Goal: Information Seeking & Learning: Learn about a topic

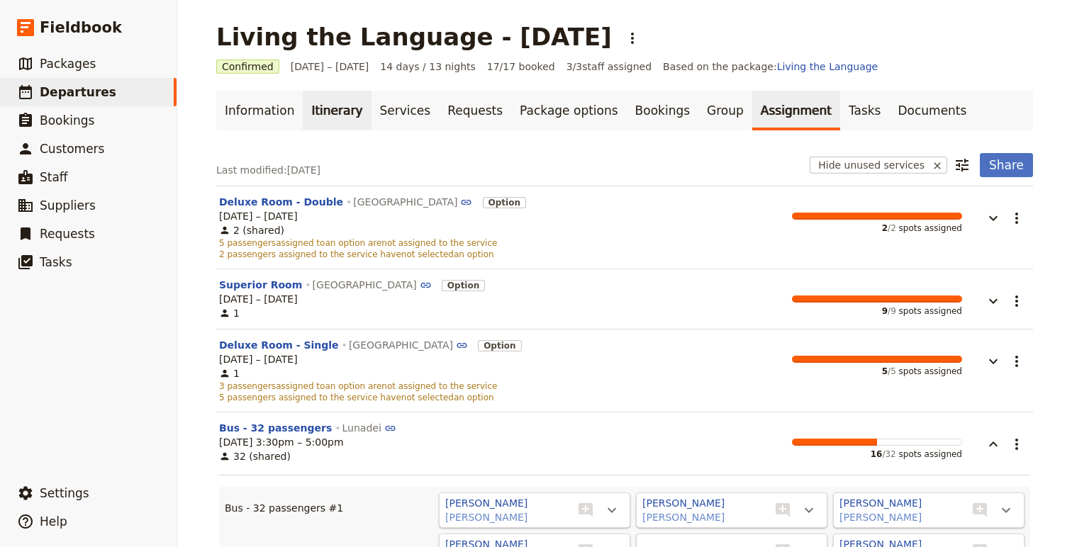
click at [321, 111] on link "Itinerary" at bounding box center [337, 111] width 68 height 40
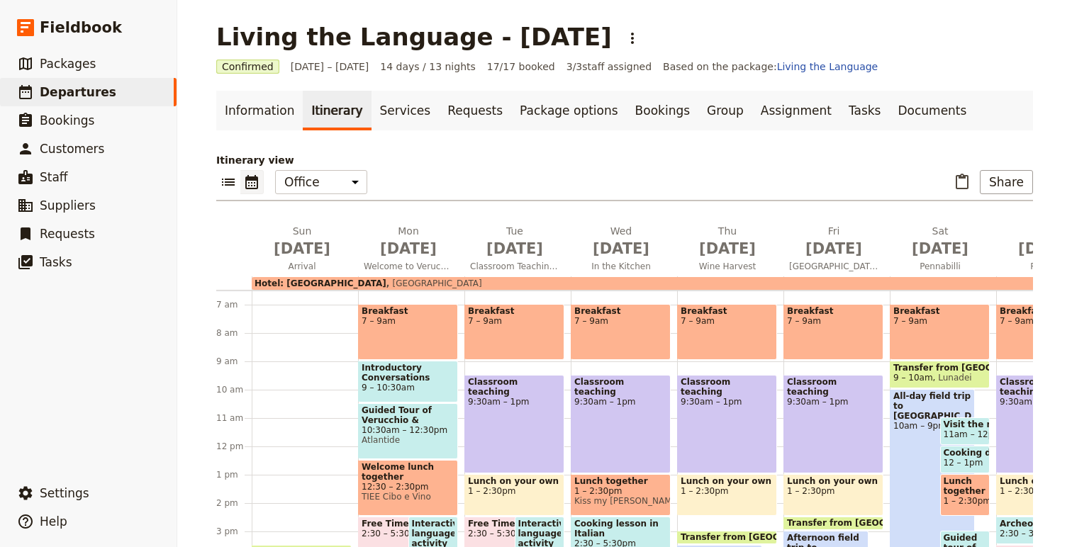
scroll to position [111, 0]
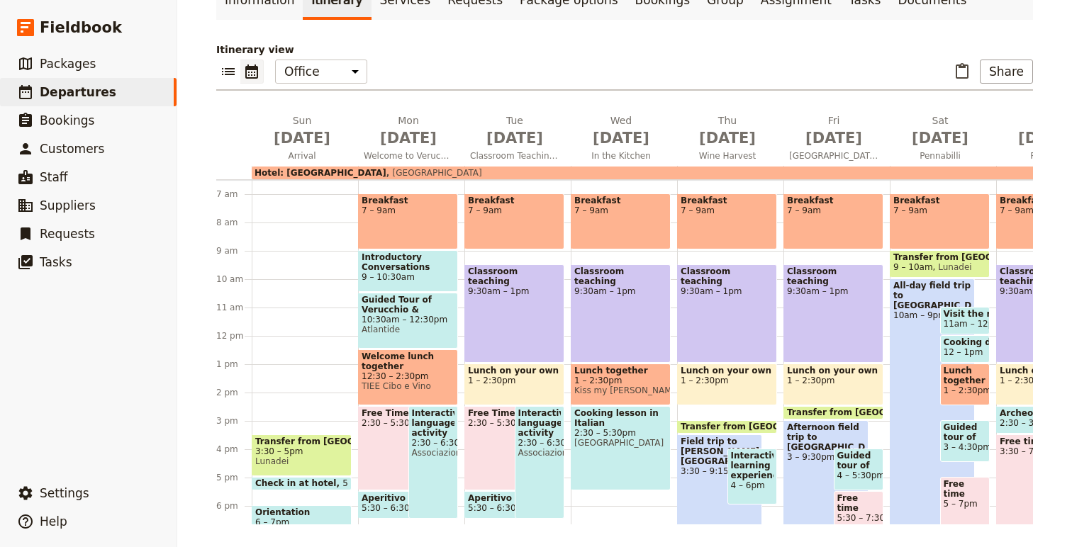
click at [252, 78] on icon "Calendar view" at bounding box center [251, 72] width 13 height 14
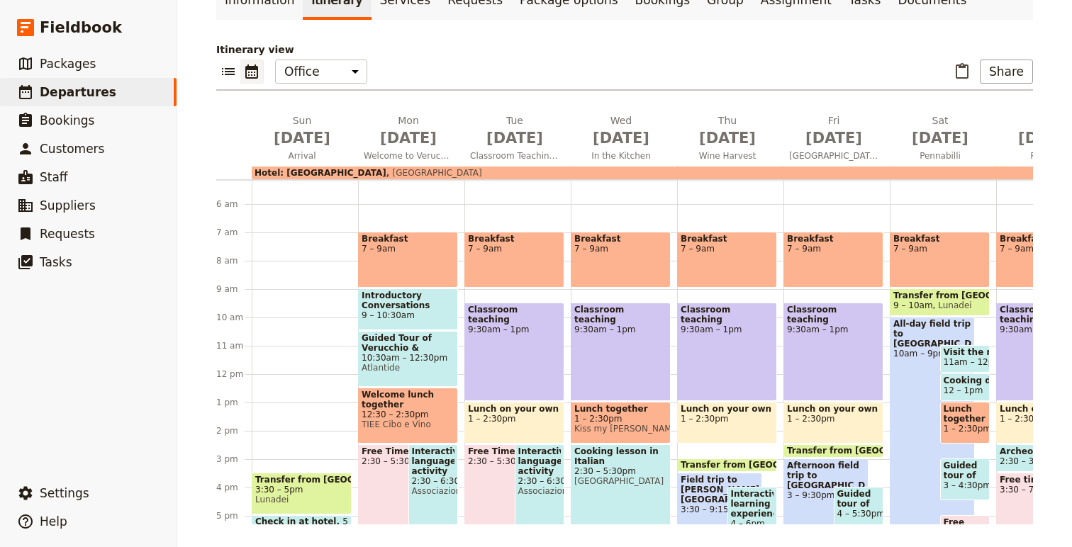
scroll to position [191, 0]
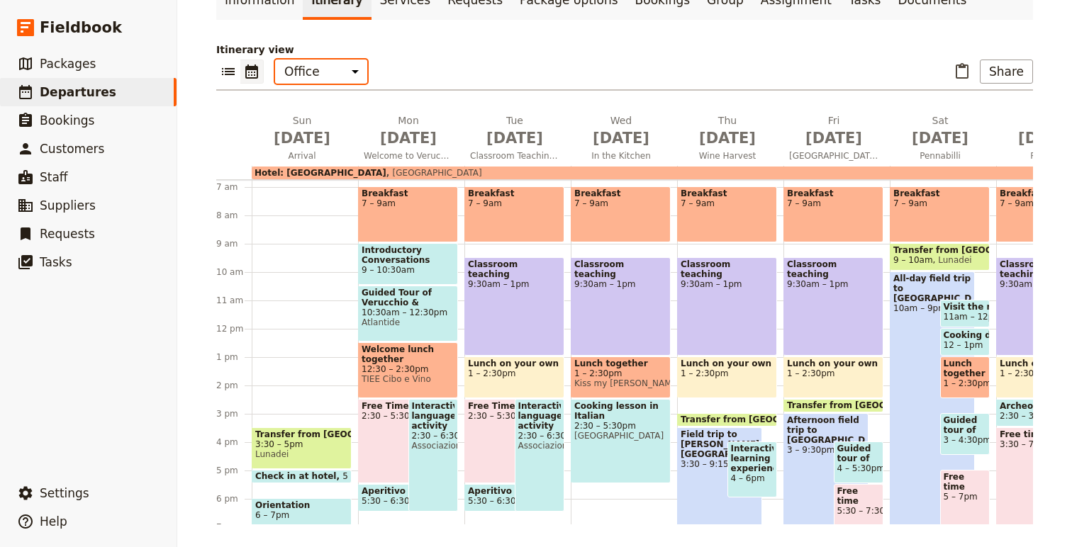
click at [308, 75] on select "Office Guide Passenger Sales" at bounding box center [321, 72] width 92 height 24
select select "PASSENGER"
click at [233, 71] on icon "List view" at bounding box center [228, 71] width 13 height 7
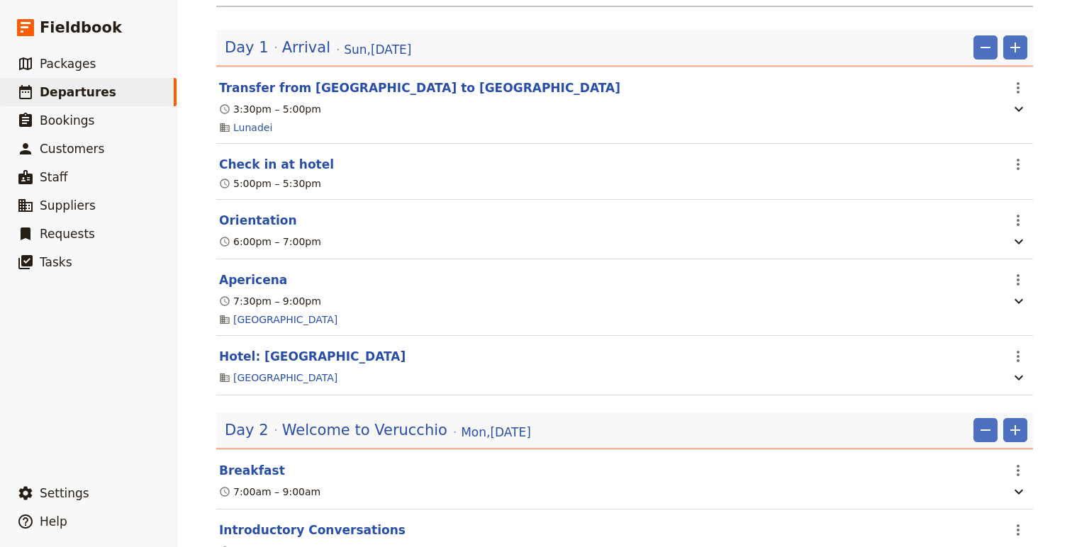
scroll to position [0, 0]
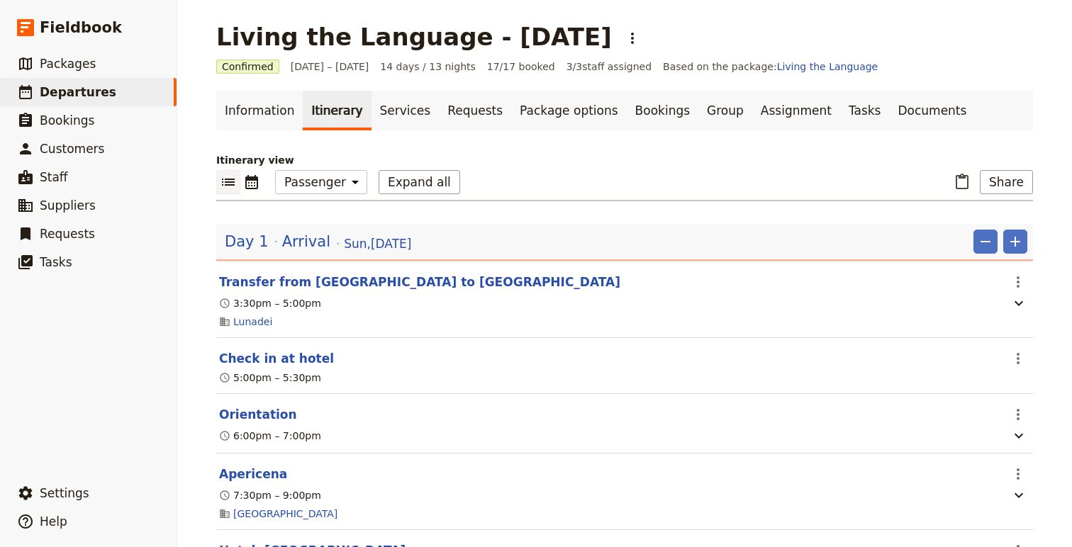
click at [249, 196] on div "​ ​ Office Guide Passenger Sales Expand all ​ Share" at bounding box center [624, 185] width 817 height 31
click at [250, 190] on icon "Calendar view" at bounding box center [251, 182] width 17 height 17
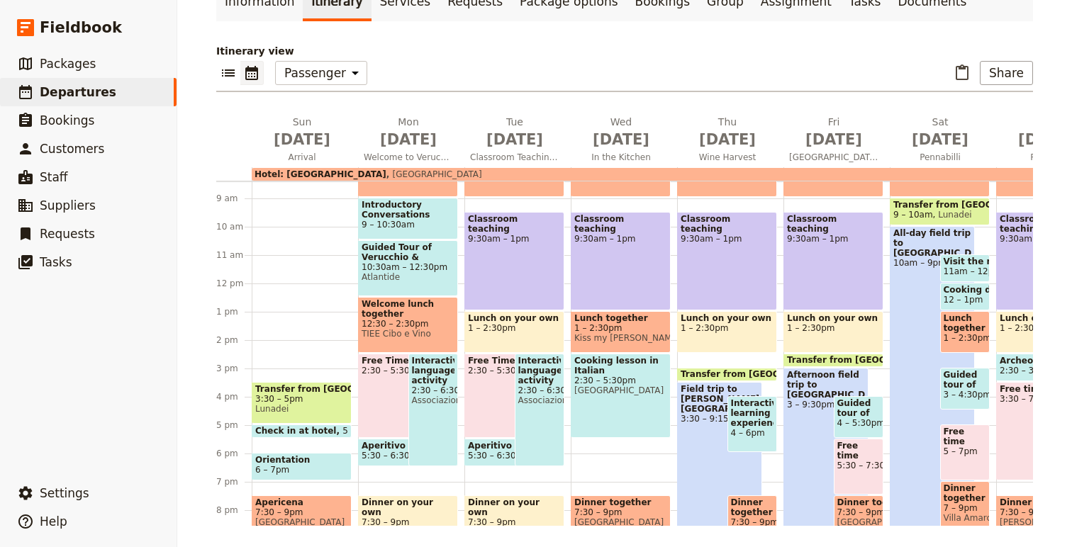
scroll to position [255, 0]
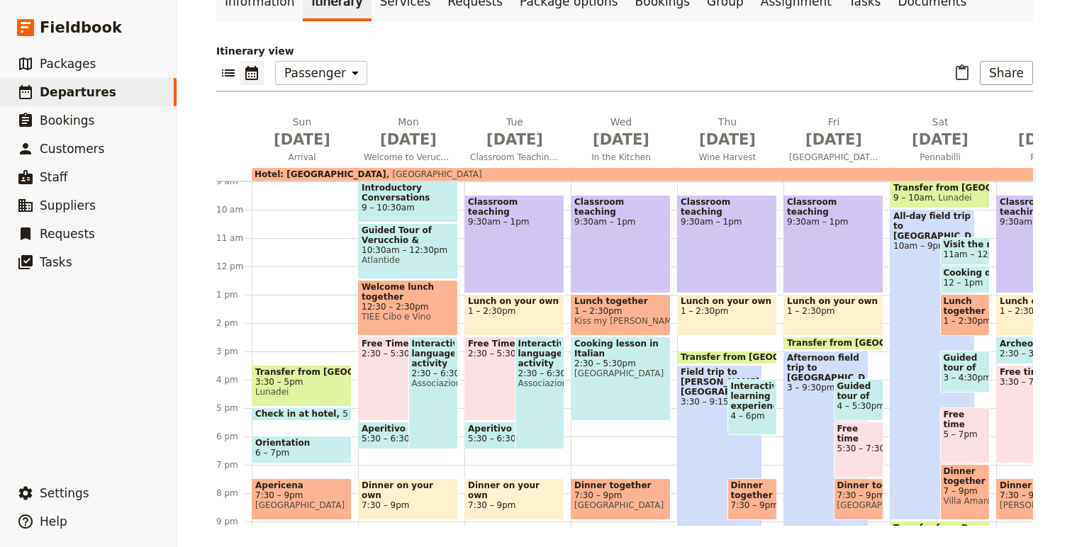
click at [328, 360] on div "Transfer from [GEOGRAPHIC_DATA] to [GEOGRAPHIC_DATA] 3:30 – 5pm Lunadei Check i…" at bounding box center [305, 266] width 106 height 681
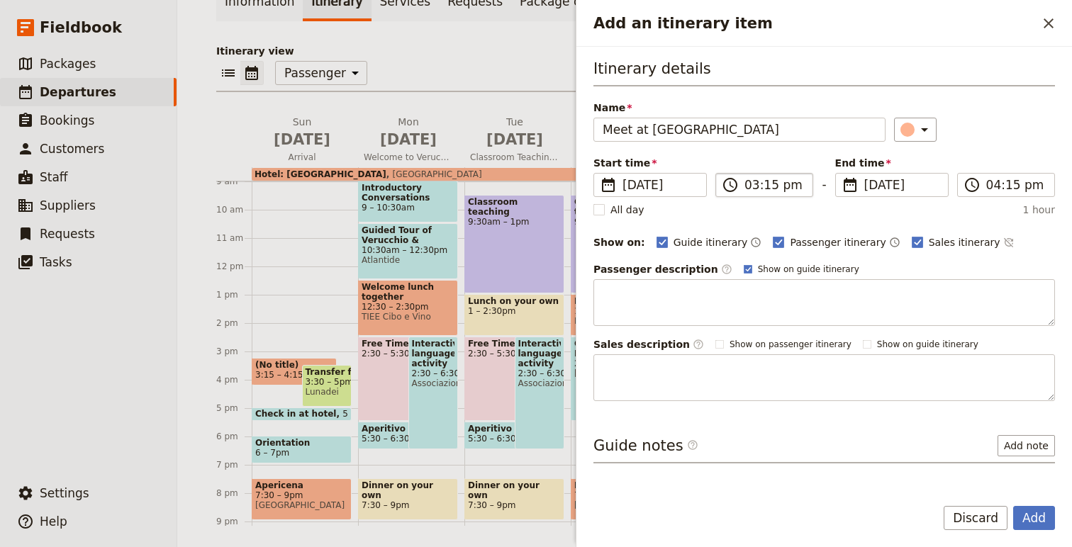
type input "Meet at [GEOGRAPHIC_DATA]"
click at [775, 186] on input "03:15 pm" at bounding box center [775, 185] width 60 height 17
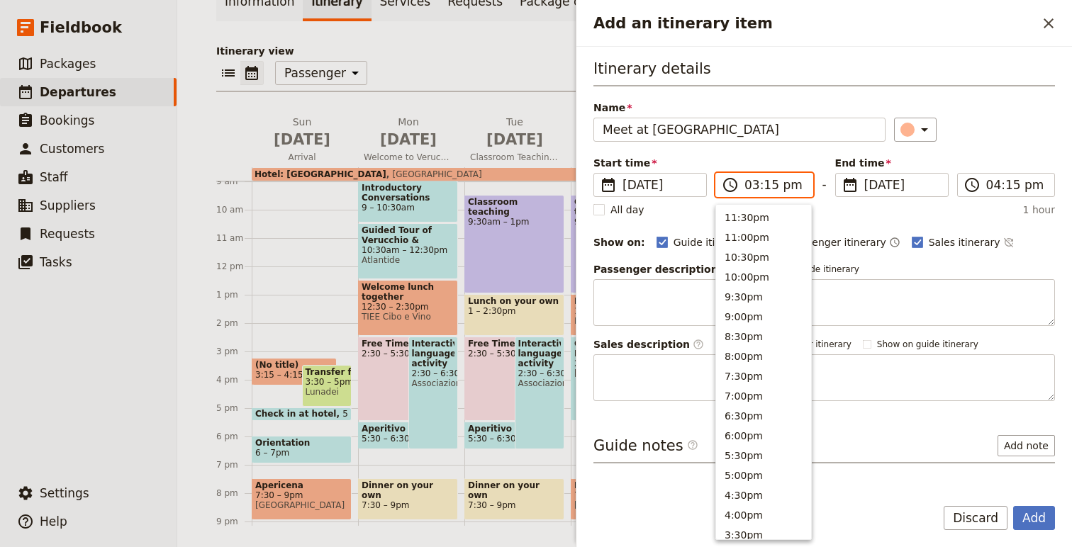
scroll to position [340, 0]
click at [773, 190] on input "03:15 pm" at bounding box center [775, 185] width 60 height 17
type input "03:00 pm"
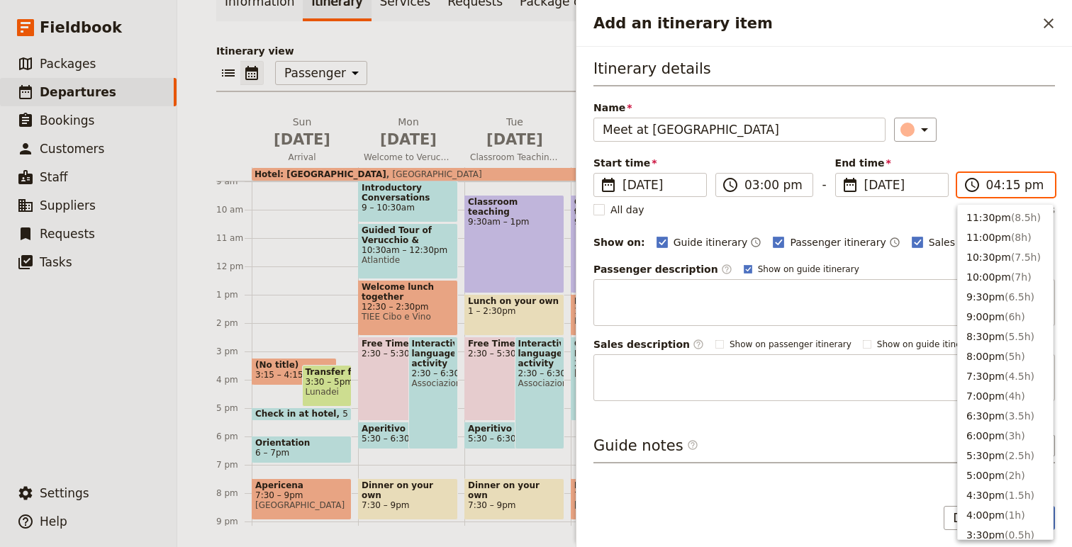
click at [1001, 190] on input "04:15 pm" at bounding box center [1016, 185] width 60 height 17
type input "03:15 pm"
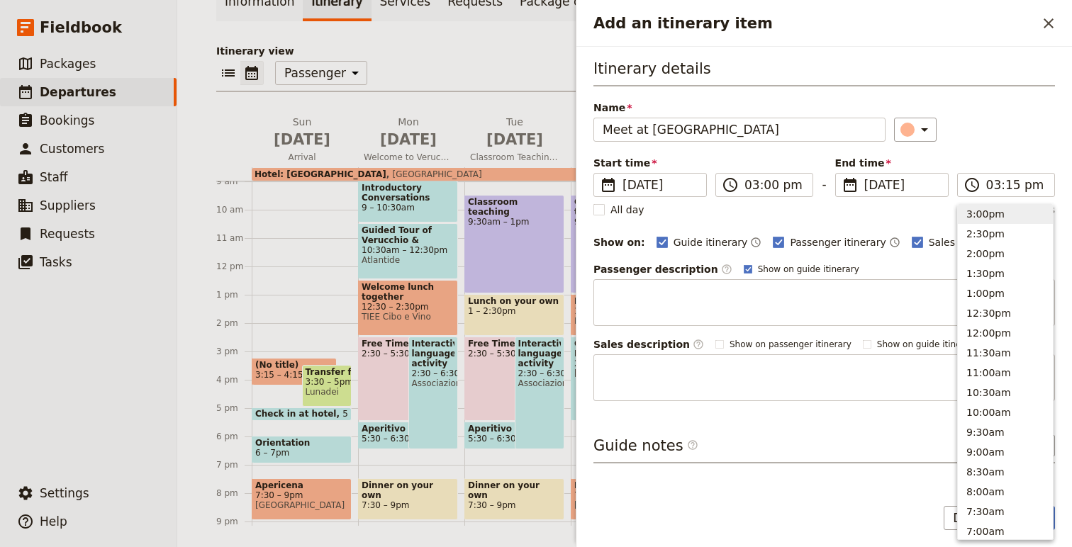
click at [1005, 69] on h3 "Itinerary details" at bounding box center [825, 72] width 462 height 28
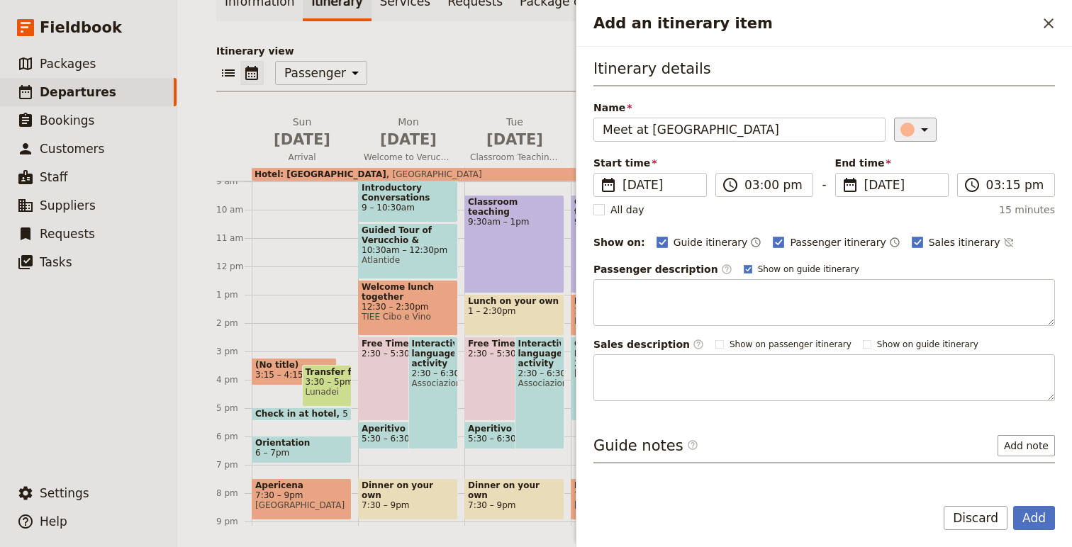
click at [903, 128] on div "​" at bounding box center [917, 129] width 31 height 17
drag, startPoint x: 915, startPoint y: 177, endPoint x: 895, endPoint y: 173, distance: 20.9
click at [895, 173] on ul at bounding box center [904, 193] width 41 height 92
click at [895, 173] on div "button" at bounding box center [895, 176] width 14 height 14
click at [1031, 519] on button "Add" at bounding box center [1034, 518] width 42 height 24
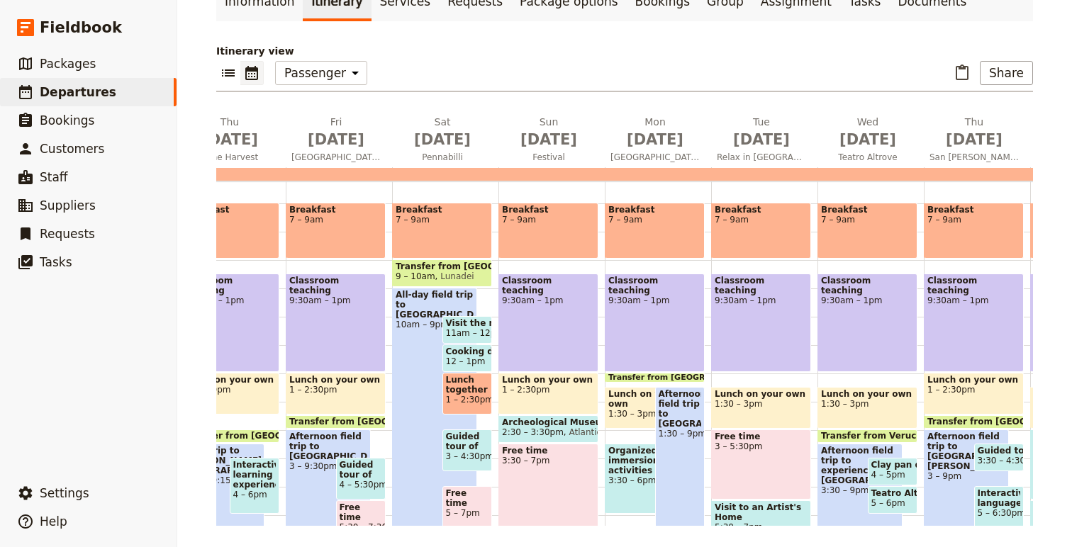
scroll to position [172, 0]
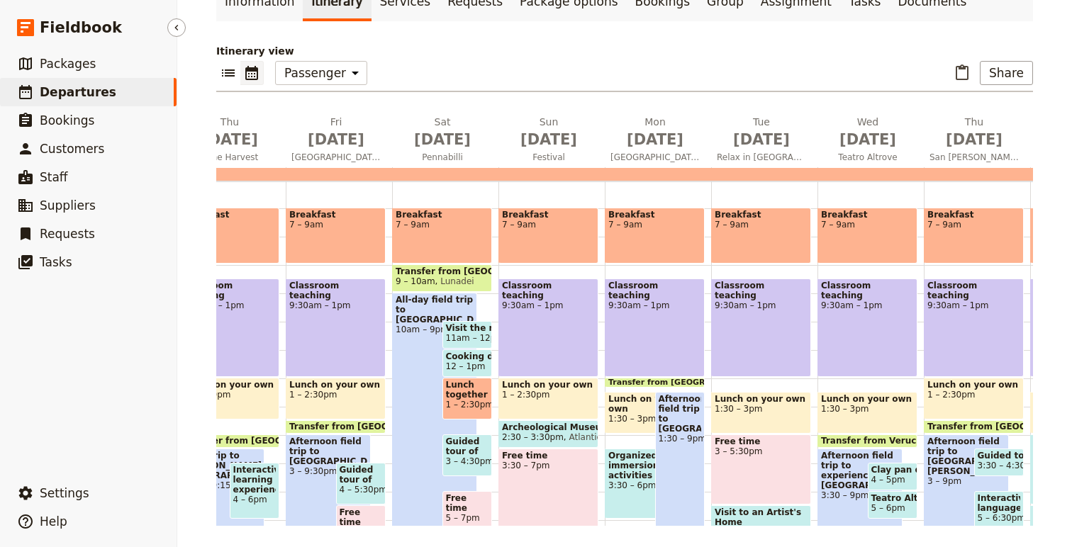
click at [104, 97] on link "​ Departures" at bounding box center [88, 92] width 177 height 28
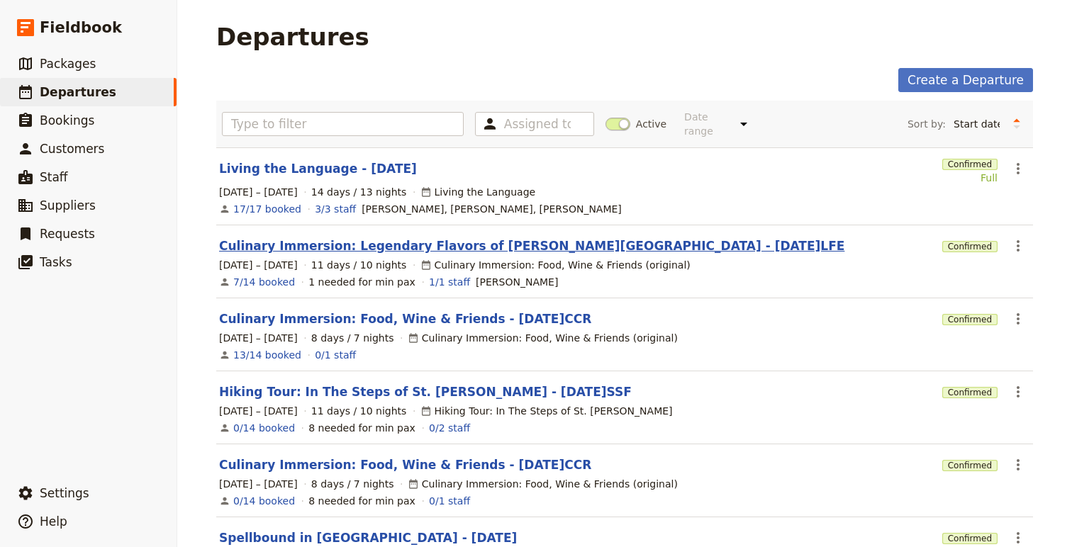
click at [333, 238] on link "Culinary Immersion: Legendary Flavors of [PERSON_NAME][GEOGRAPHIC_DATA] - [DATE…" at bounding box center [531, 246] width 625 height 17
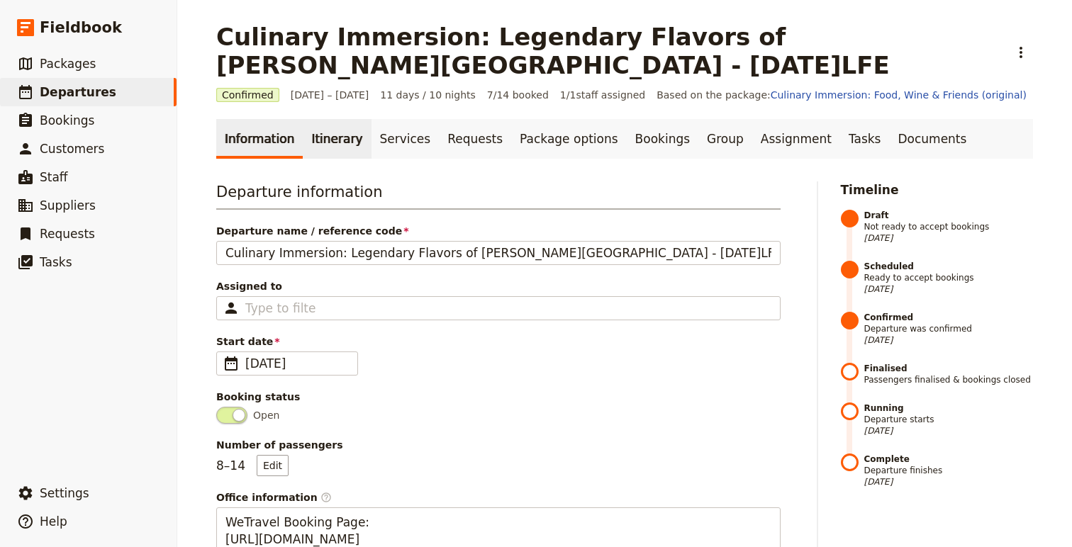
click at [315, 152] on link "Itinerary" at bounding box center [337, 139] width 68 height 40
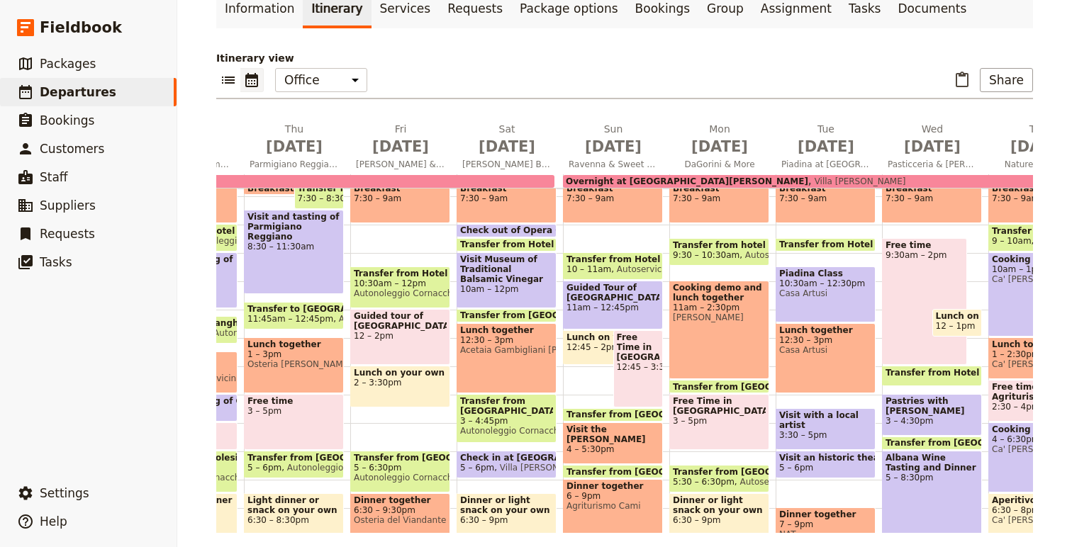
scroll to position [221, 0]
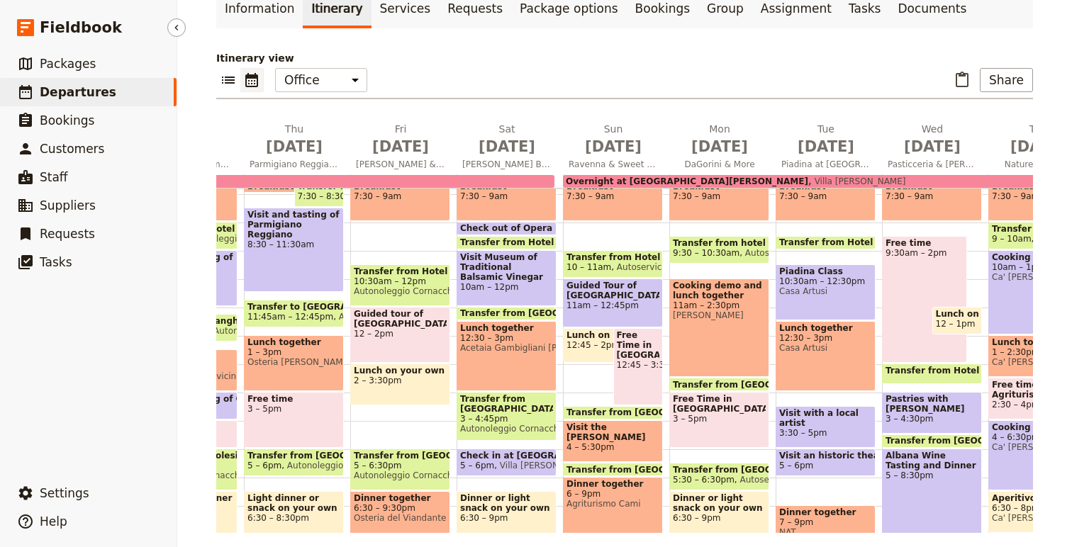
click at [85, 87] on span "Departures" at bounding box center [78, 92] width 77 height 14
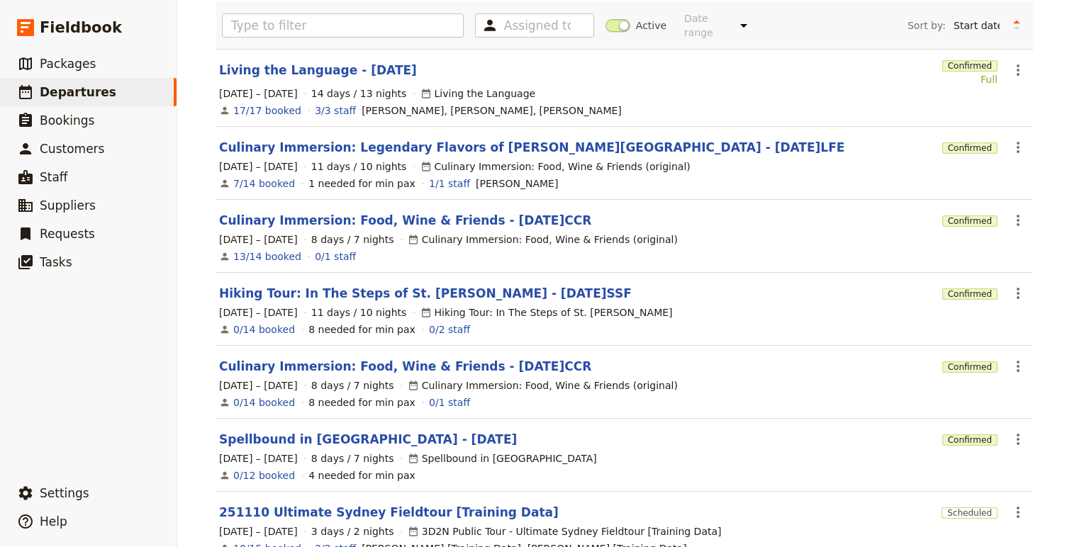
scroll to position [91, 0]
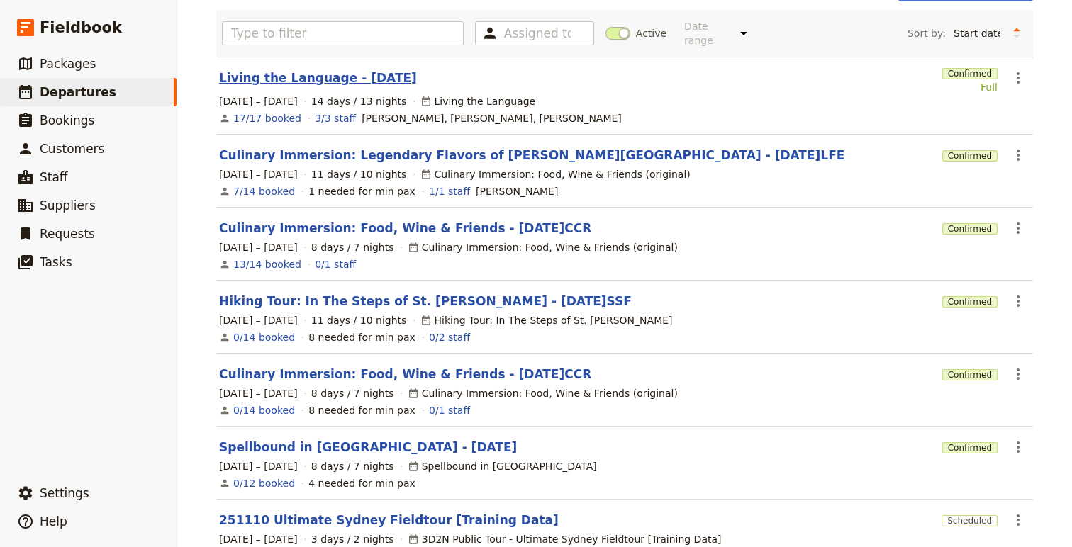
click at [364, 70] on link "Living the Language - [DATE]" at bounding box center [318, 77] width 198 height 17
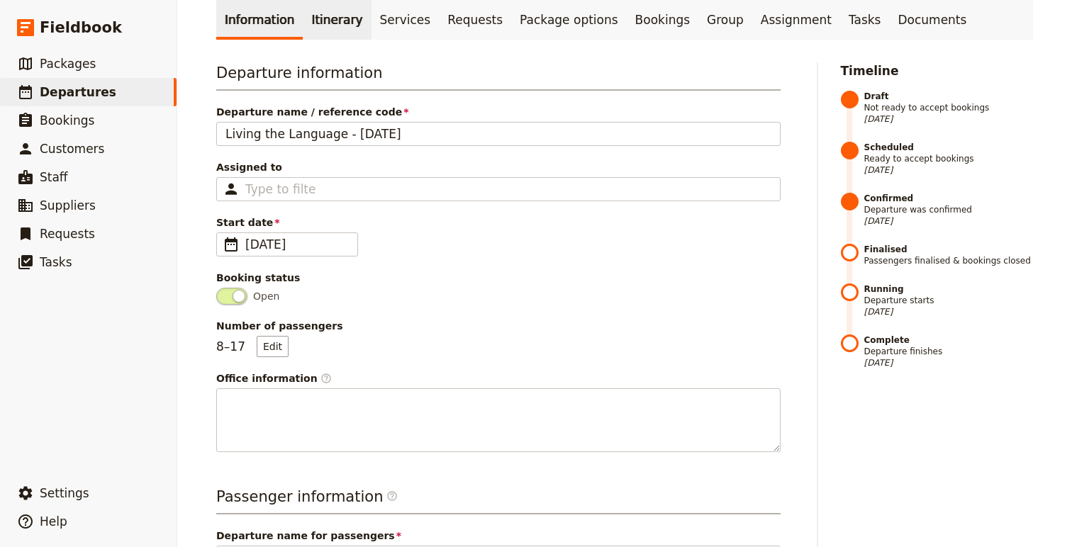
click at [341, 20] on link "Itinerary" at bounding box center [337, 20] width 68 height 40
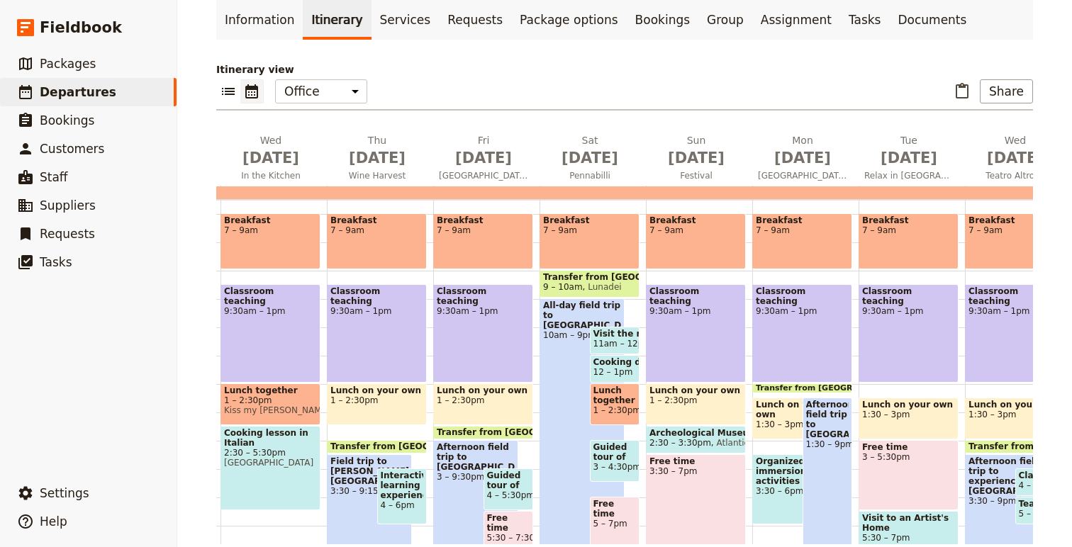
scroll to position [0, 365]
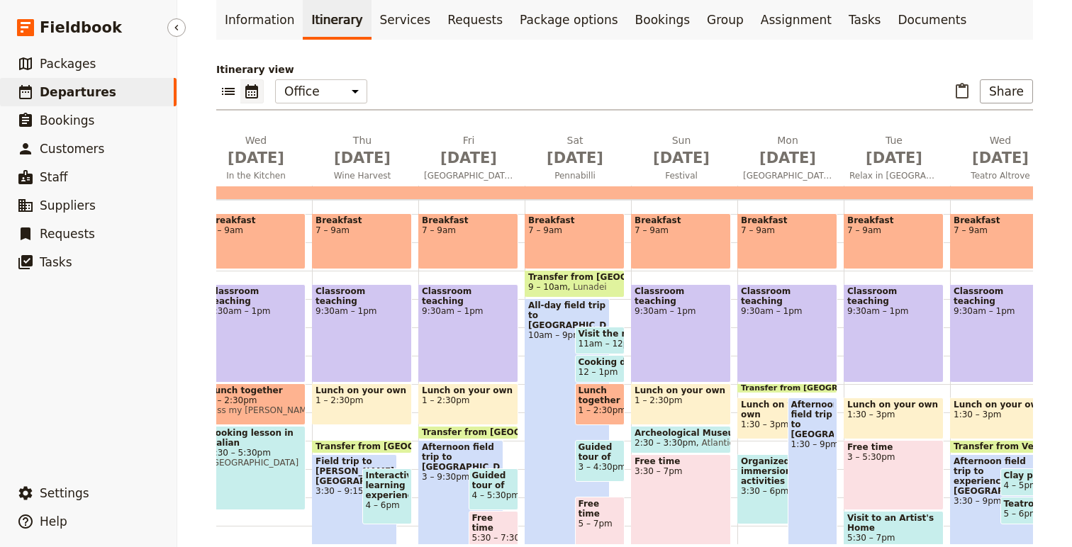
click at [98, 88] on span "Departures" at bounding box center [78, 92] width 77 height 14
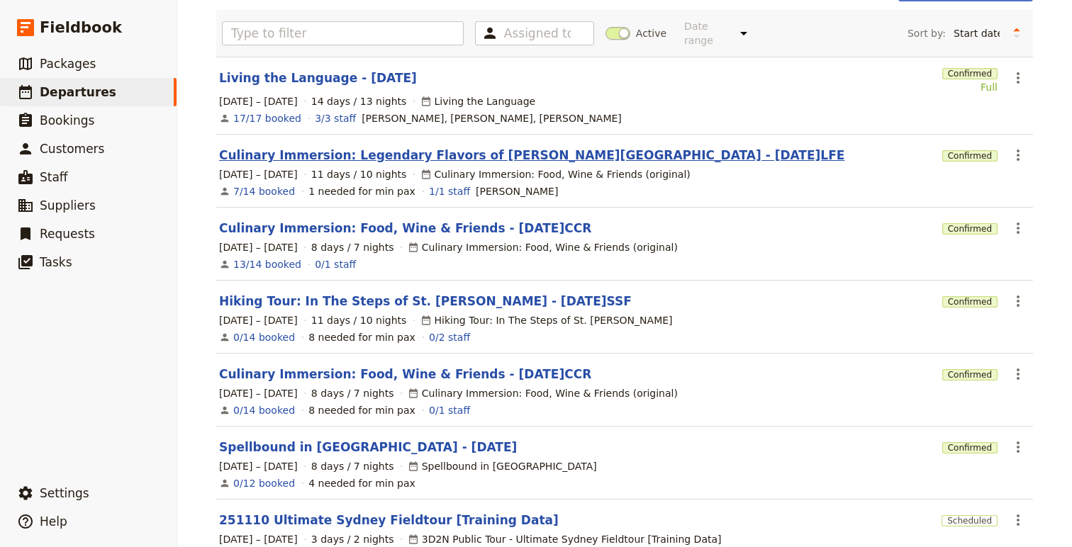
click at [383, 147] on link "Culinary Immersion: Legendary Flavors of [PERSON_NAME][GEOGRAPHIC_DATA] - [DATE…" at bounding box center [531, 155] width 625 height 17
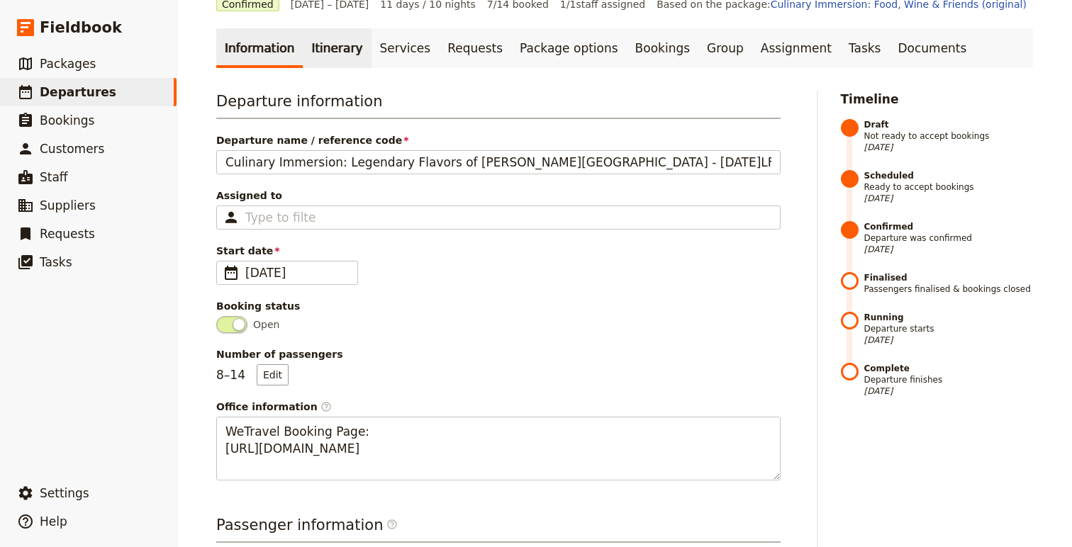
drag, startPoint x: 334, startPoint y: 53, endPoint x: 340, endPoint y: 57, distance: 7.3
click at [334, 53] on link "Itinerary" at bounding box center [337, 48] width 68 height 40
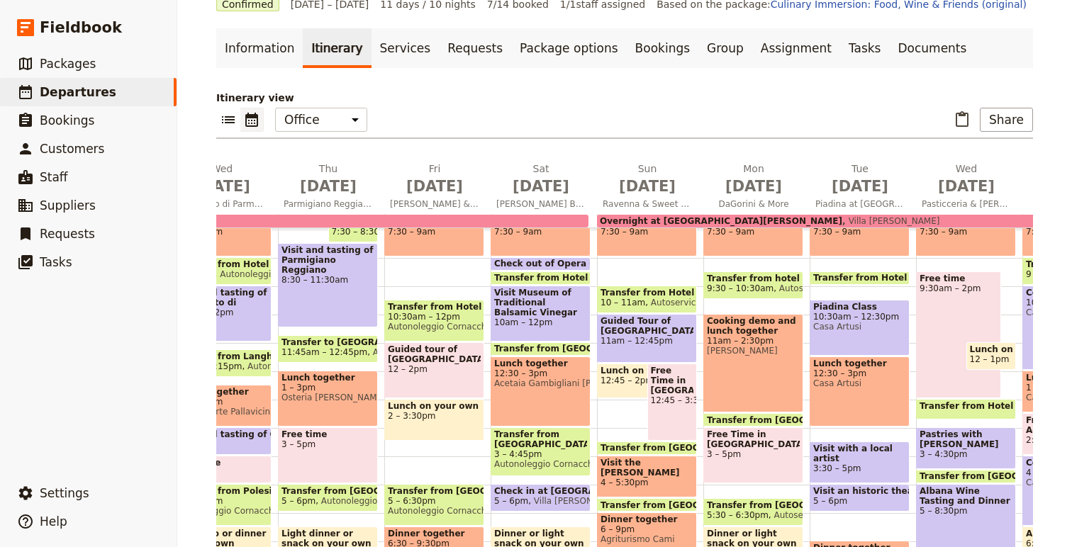
scroll to position [221, 0]
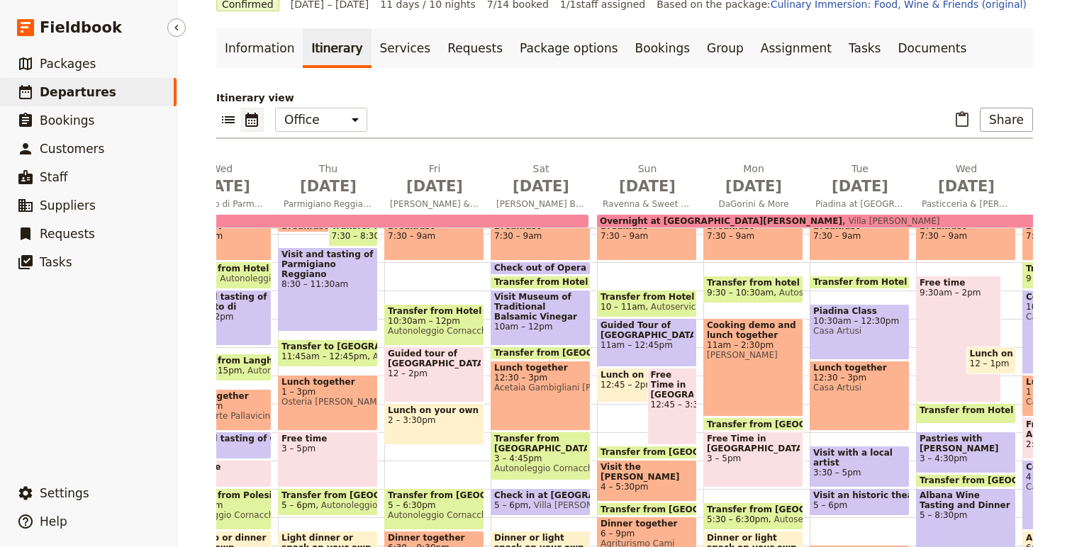
click at [86, 101] on link "​ Departures" at bounding box center [88, 92] width 177 height 28
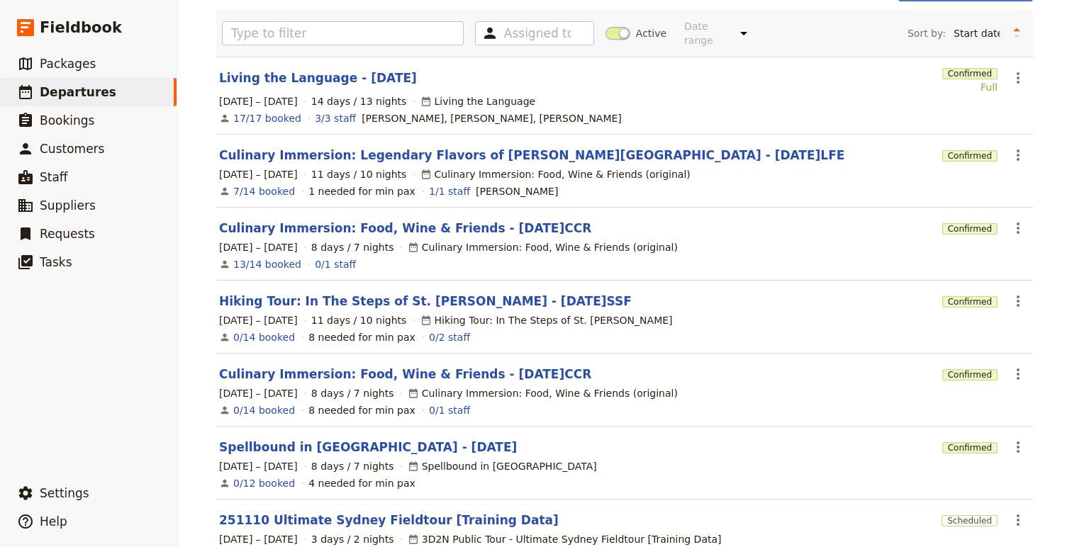
click at [337, 57] on section "Living the Language - [DATE] Confirmed Full ​ [DATE] – [DATE] 14 days / 13 nigh…" at bounding box center [624, 96] width 817 height 78
click at [337, 69] on link "Living the Language - [DATE]" at bounding box center [318, 77] width 198 height 17
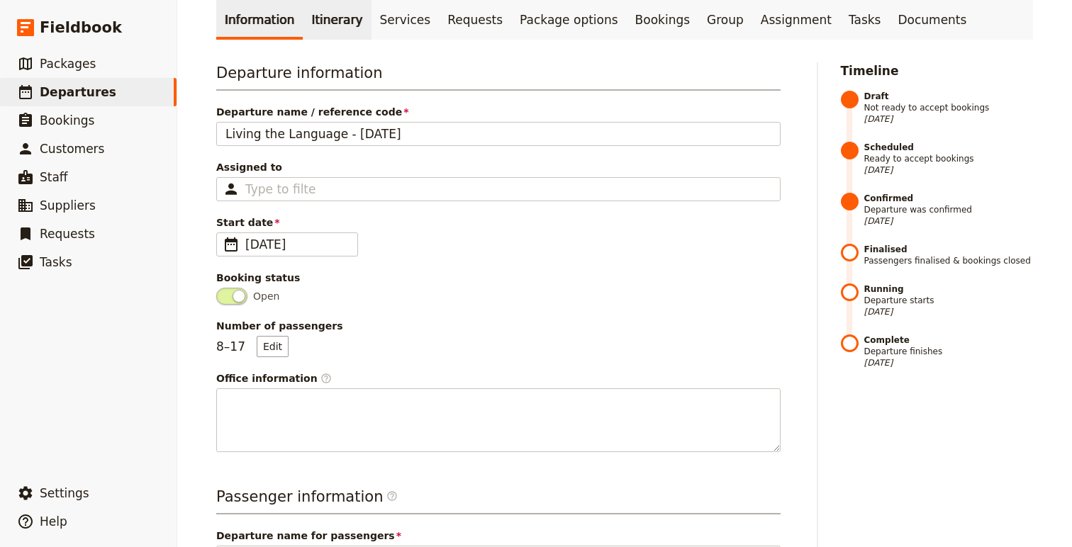
click at [319, 16] on link "Itinerary" at bounding box center [337, 20] width 68 height 40
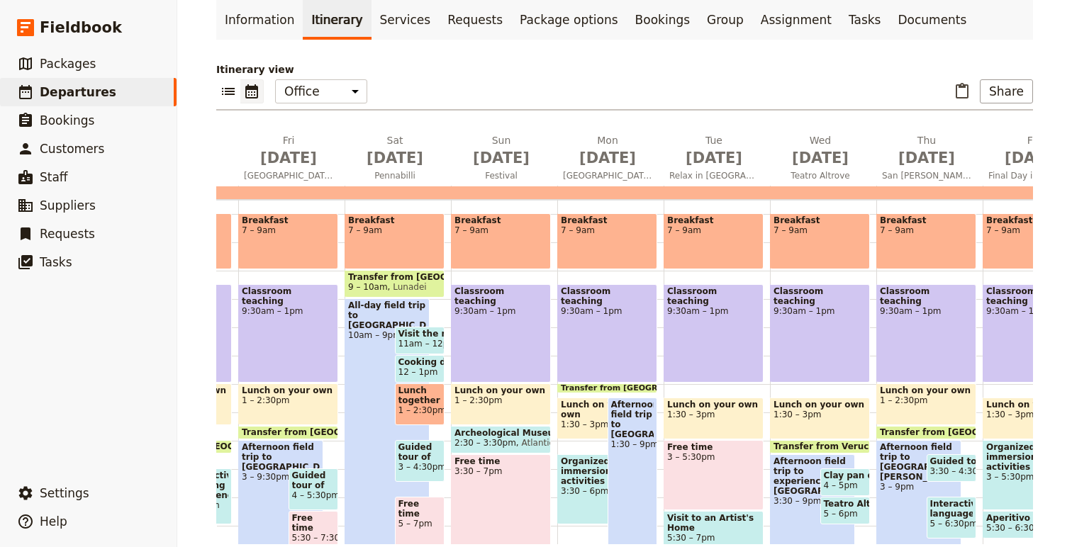
scroll to position [0, 528]
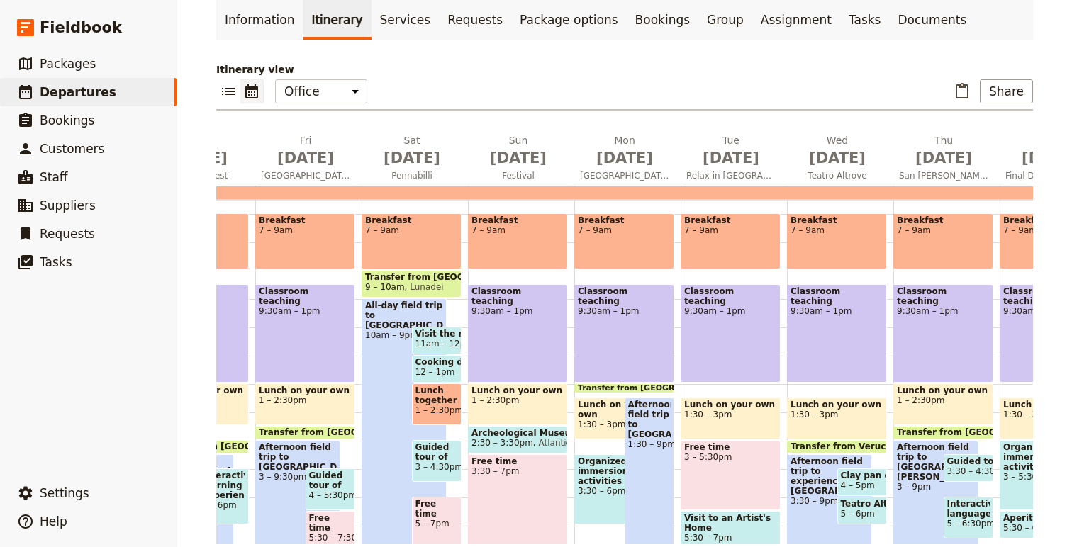
click at [445, 464] on span "3 – 4:30pm" at bounding box center [437, 467] width 43 height 10
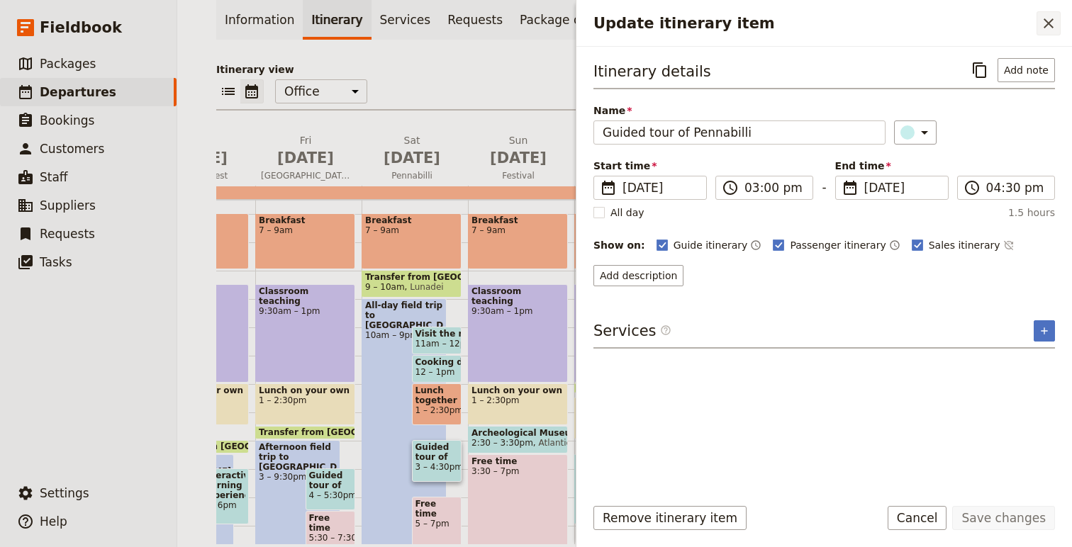
click at [1047, 26] on icon "Close drawer" at bounding box center [1048, 23] width 17 height 17
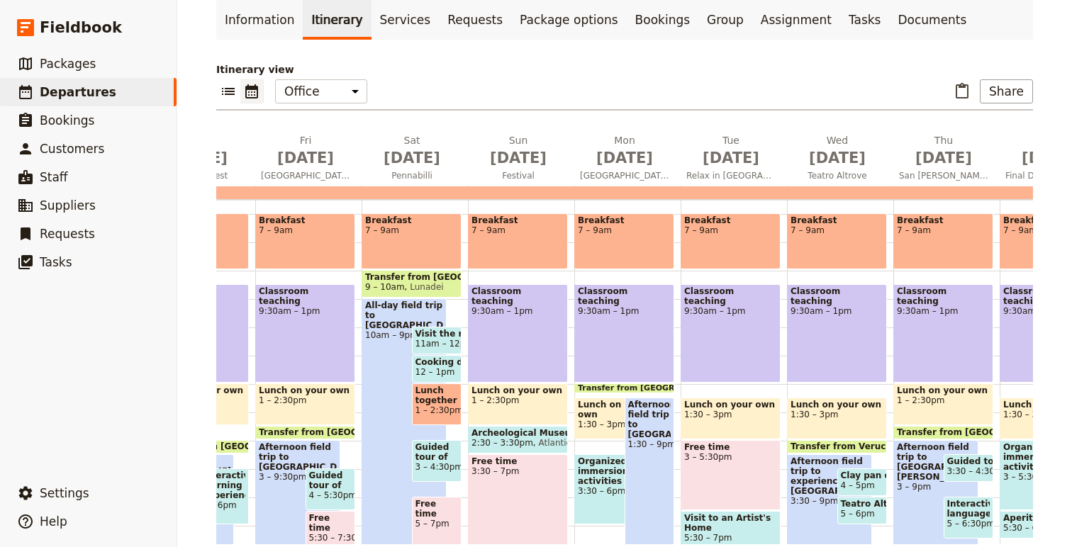
click at [445, 339] on span "11am – 12pm" at bounding box center [445, 344] width 59 height 10
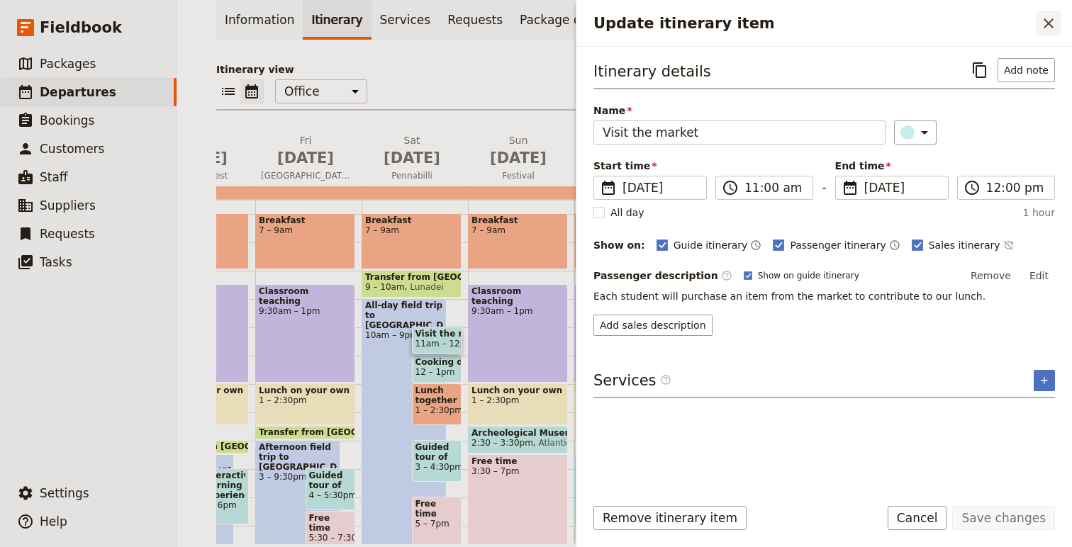
click at [1052, 22] on icon "Close drawer" at bounding box center [1048, 23] width 17 height 17
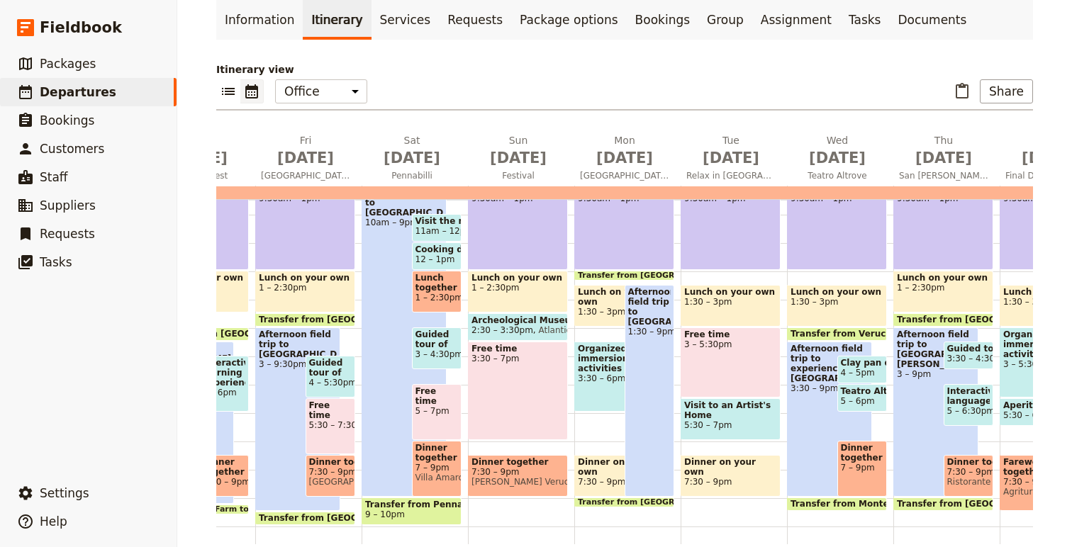
scroll to position [305, 0]
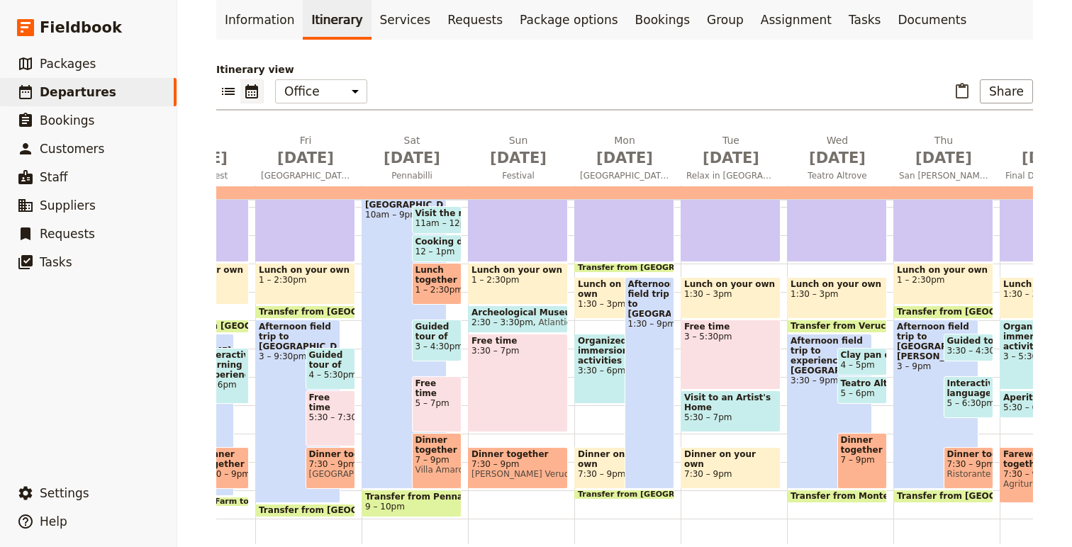
click at [445, 330] on span "Guided tour of Pennabilli" at bounding box center [437, 332] width 43 height 20
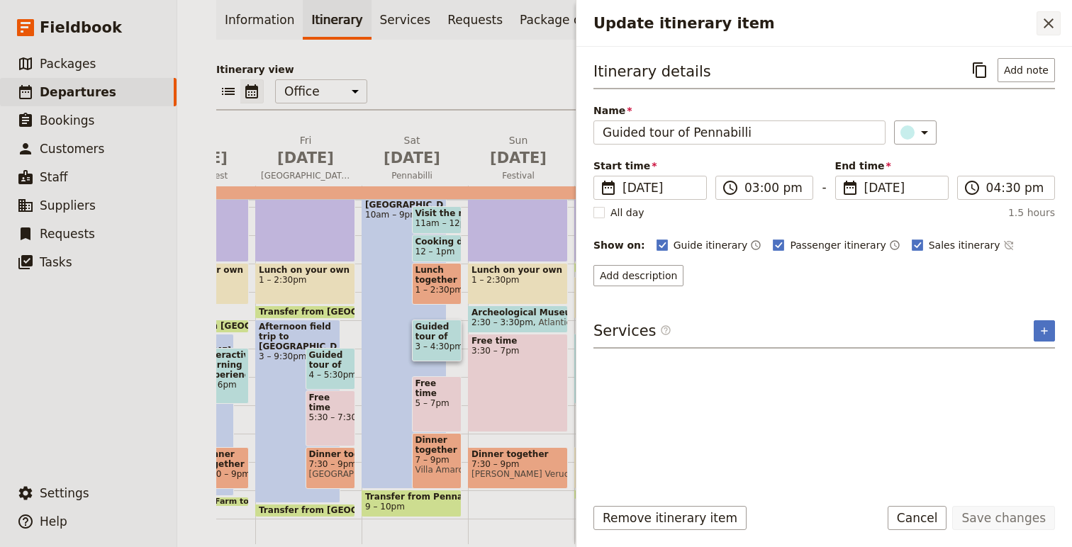
click at [1047, 16] on icon "Close drawer" at bounding box center [1048, 23] width 17 height 17
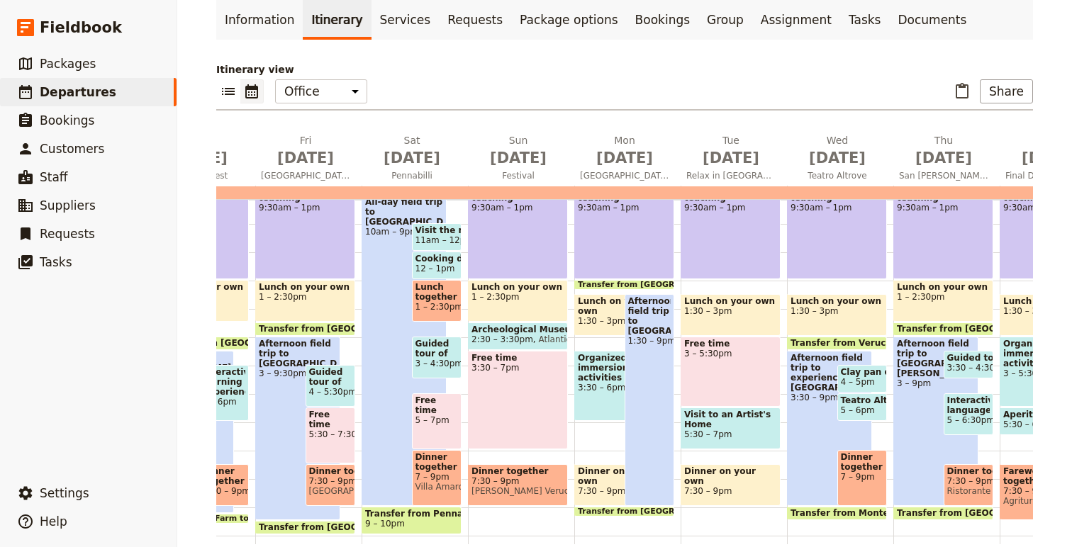
scroll to position [272, 0]
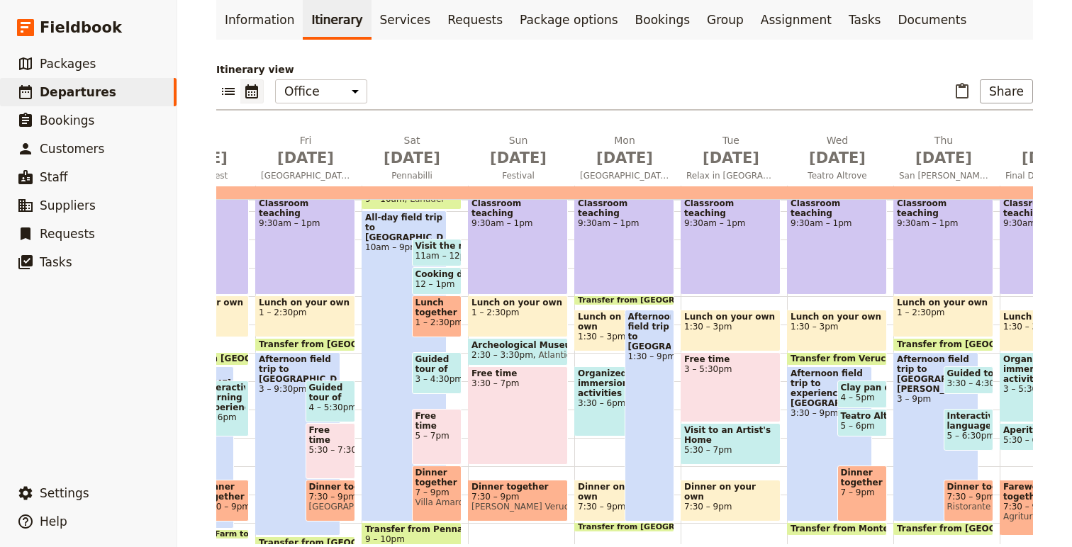
click at [429, 255] on span "11am – 12pm" at bounding box center [445, 256] width 59 height 10
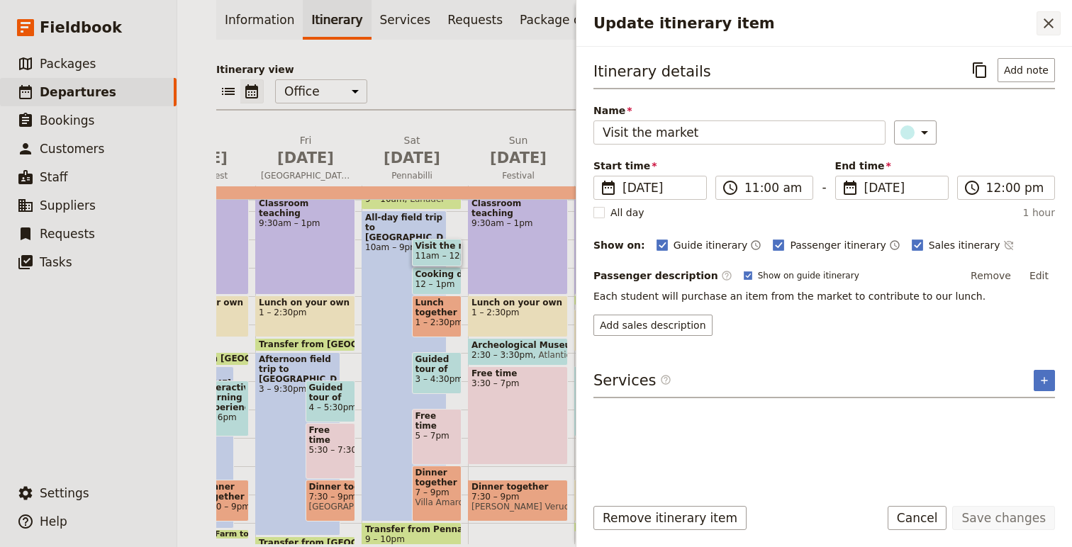
click at [1051, 24] on icon "Close drawer" at bounding box center [1049, 23] width 10 height 10
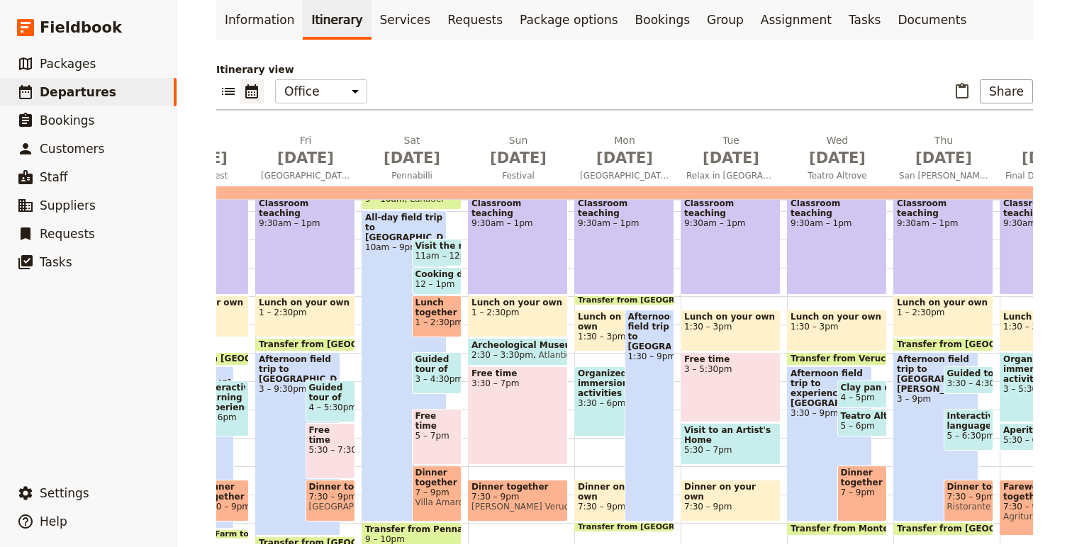
click at [438, 279] on span "12 – 1pm" at bounding box center [436, 284] width 40 height 10
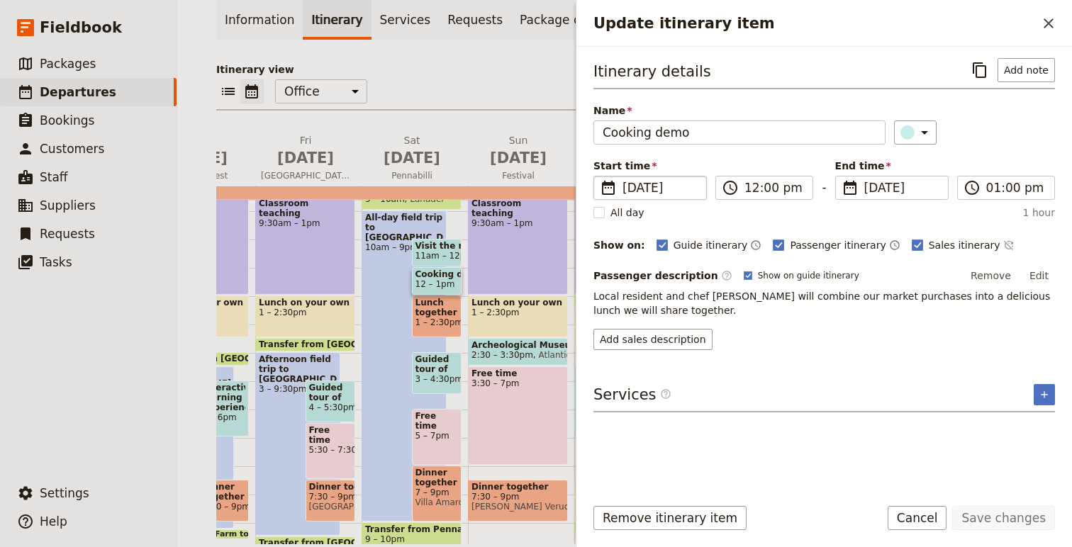
drag, startPoint x: 1045, startPoint y: 26, endPoint x: 599, endPoint y: 181, distance: 472.3
click at [610, 177] on div "Update itinerary item ​ Itinerary details ​ Add note Name Cooking demo ​ Start …" at bounding box center [824, 273] width 496 height 547
click at [1054, 17] on icon "Close drawer" at bounding box center [1048, 23] width 17 height 17
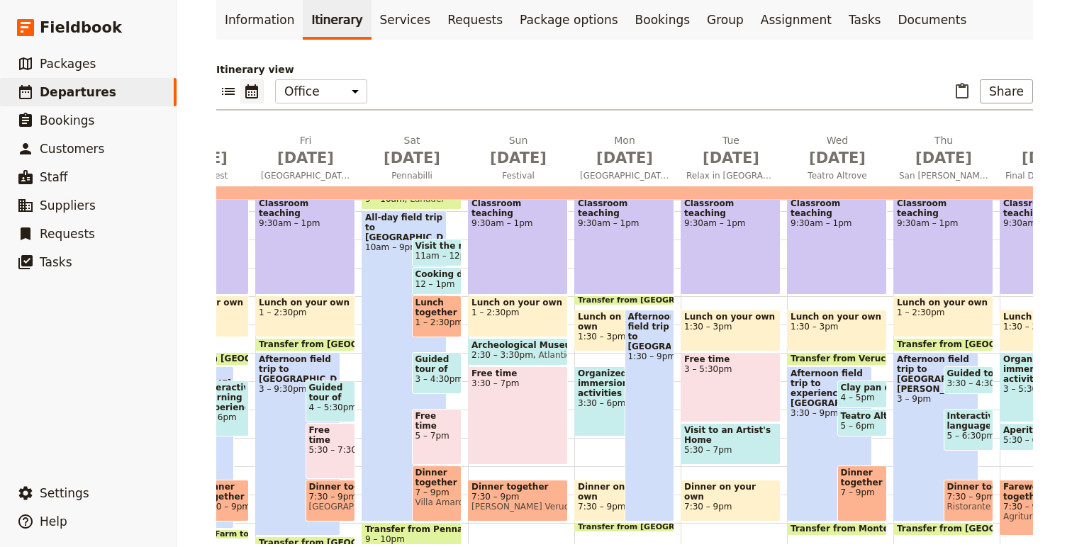
click at [433, 361] on span "Guided tour of Pennabilli" at bounding box center [437, 365] width 43 height 20
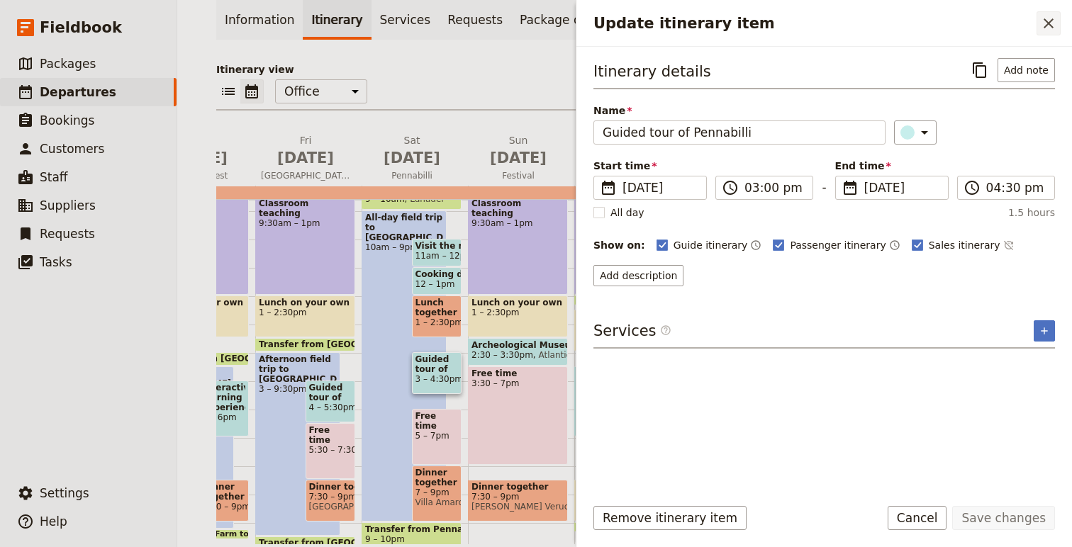
click at [1049, 18] on icon "Close drawer" at bounding box center [1048, 23] width 17 height 17
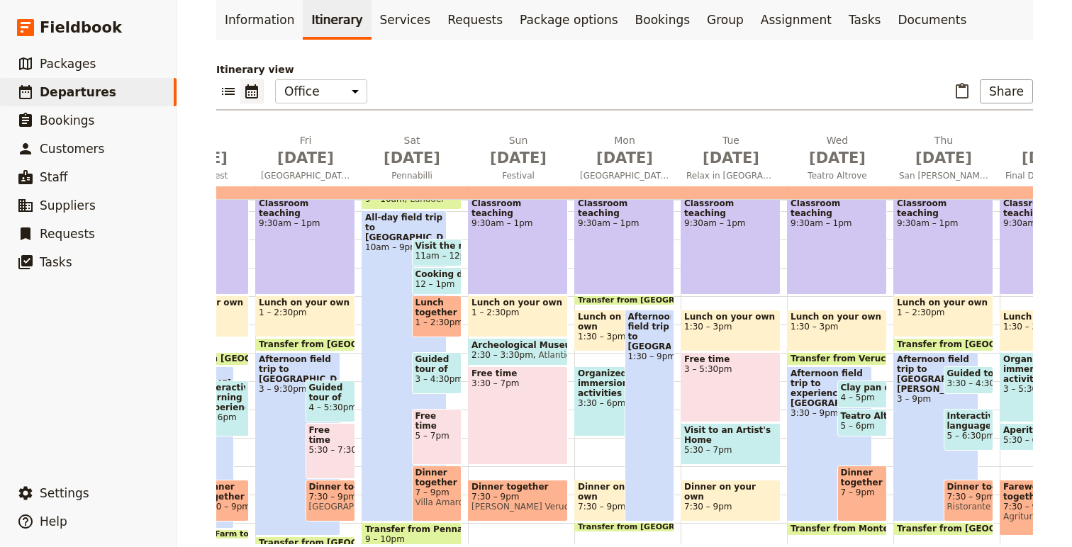
click at [425, 371] on span "Guided tour of Pennabilli" at bounding box center [437, 365] width 43 height 20
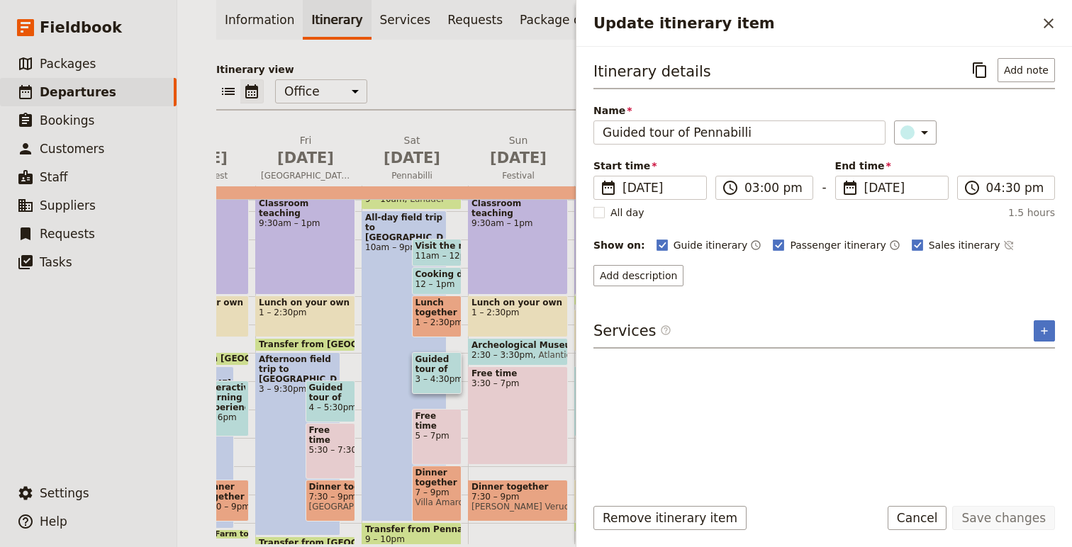
click at [668, 264] on div "Itinerary details ​ Add note Name Guided tour of Pennabilli ​ Start time ​ [DAT…" at bounding box center [825, 172] width 462 height 228
click at [1053, 11] on div "Update itinerary item ​" at bounding box center [824, 23] width 496 height 47
click at [1039, 30] on button "​" at bounding box center [1049, 23] width 24 height 24
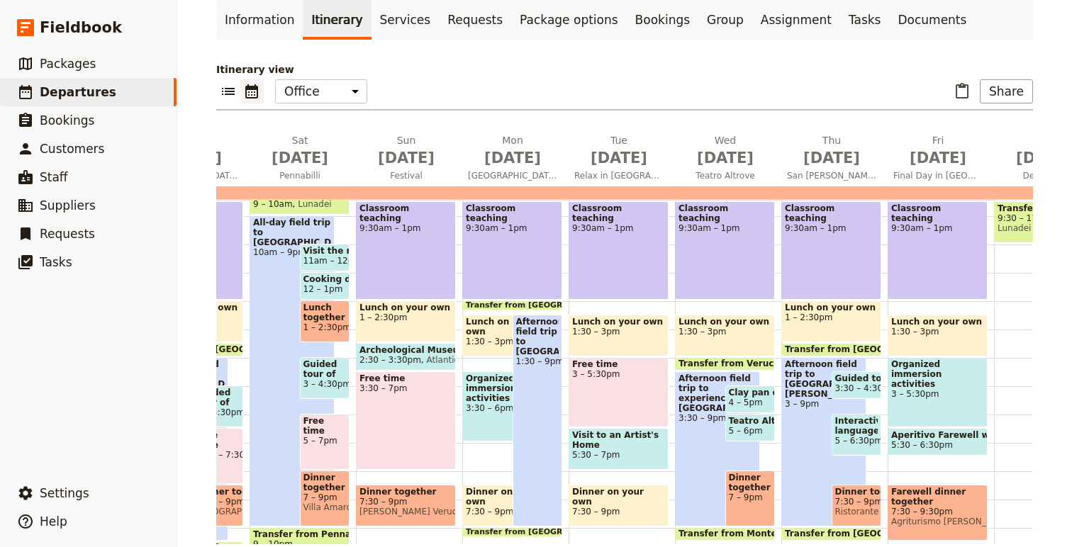
scroll to position [264, 0]
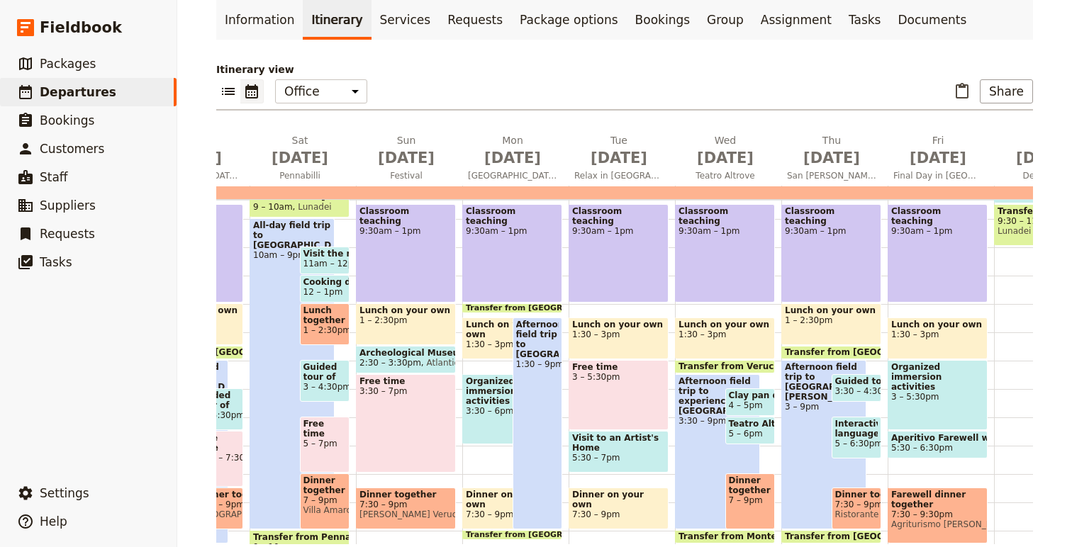
click at [856, 432] on span "Interactive language activity" at bounding box center [856, 429] width 43 height 20
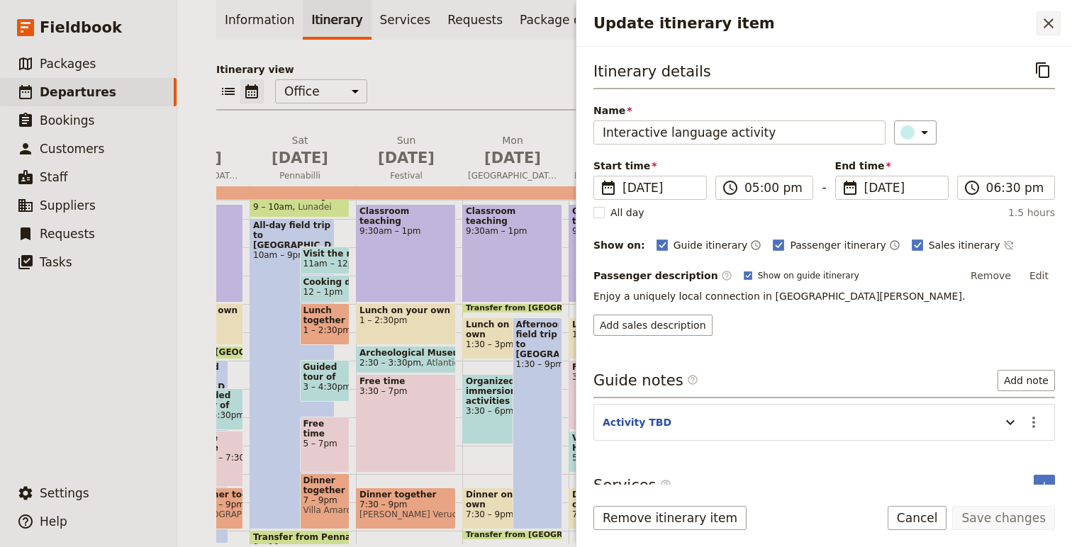
click at [1047, 19] on icon "Close drawer" at bounding box center [1048, 23] width 17 height 17
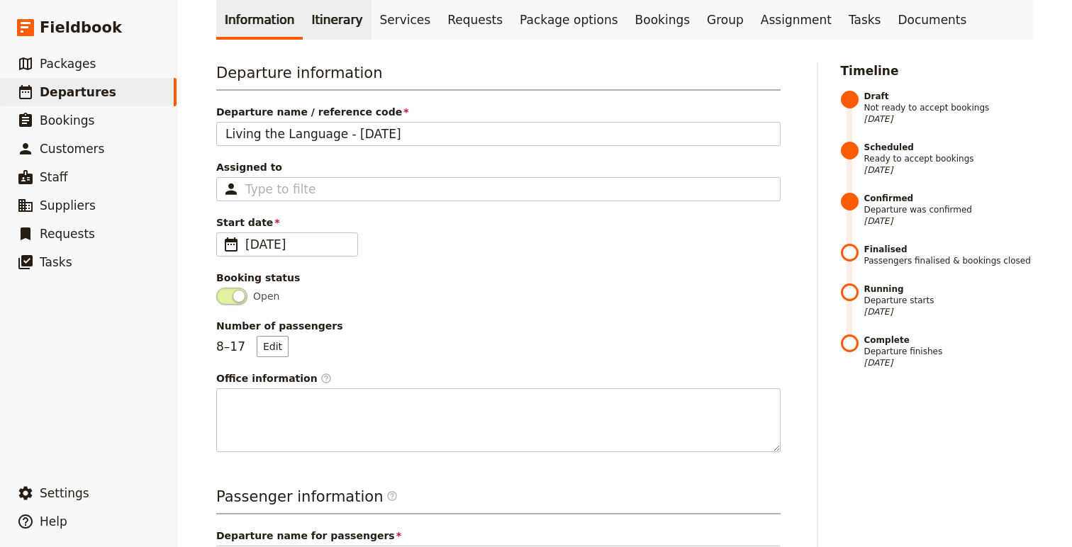
click at [318, 25] on link "Itinerary" at bounding box center [337, 20] width 68 height 40
